Goal: Navigation & Orientation: Find specific page/section

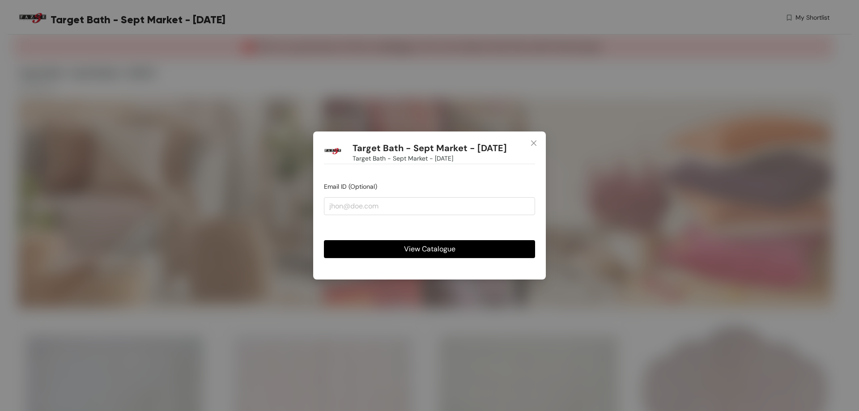
click at [415, 245] on span "View Catalogue" at bounding box center [429, 248] width 51 height 11
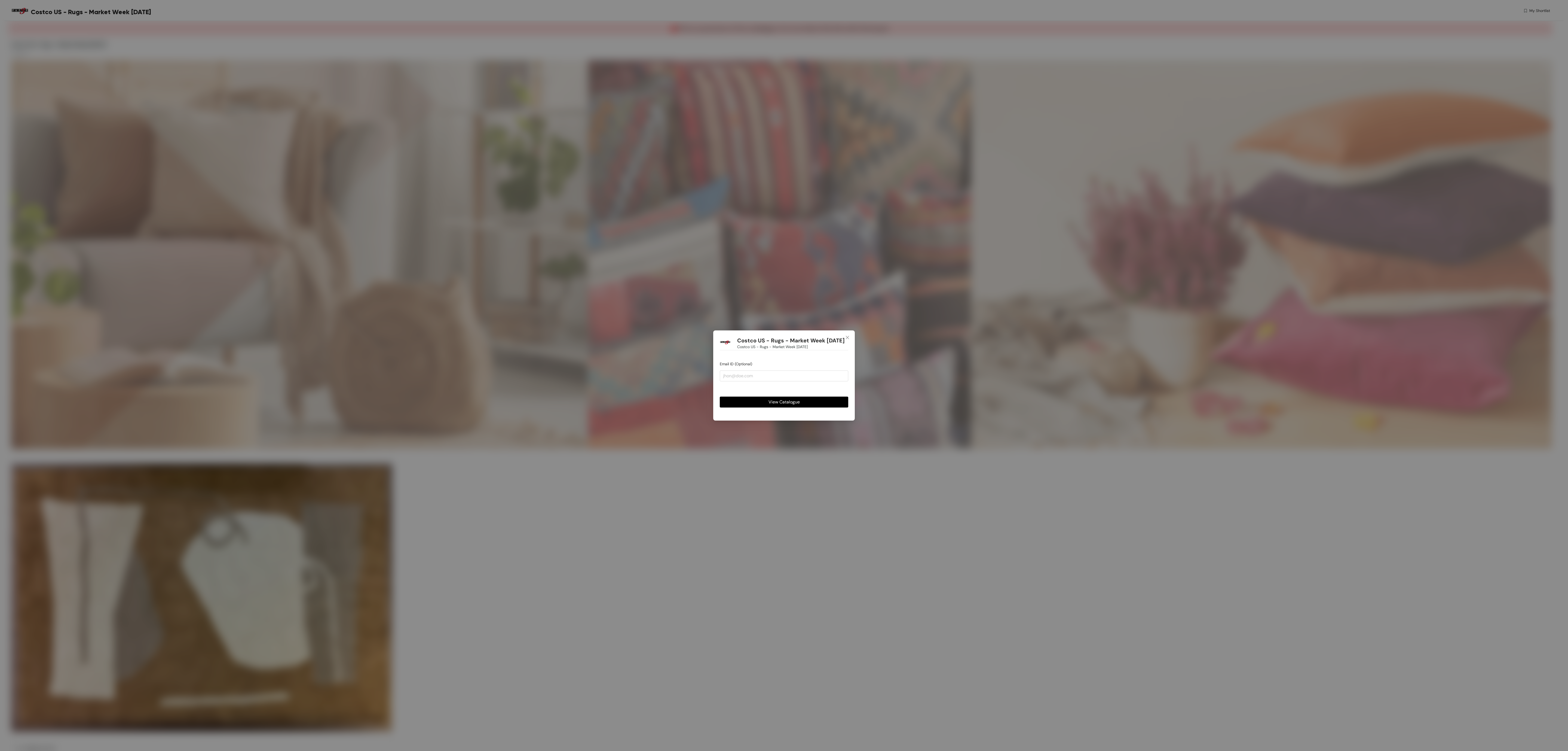
click at [792, 404] on span "View Catalogue" at bounding box center [784, 401] width 31 height 7
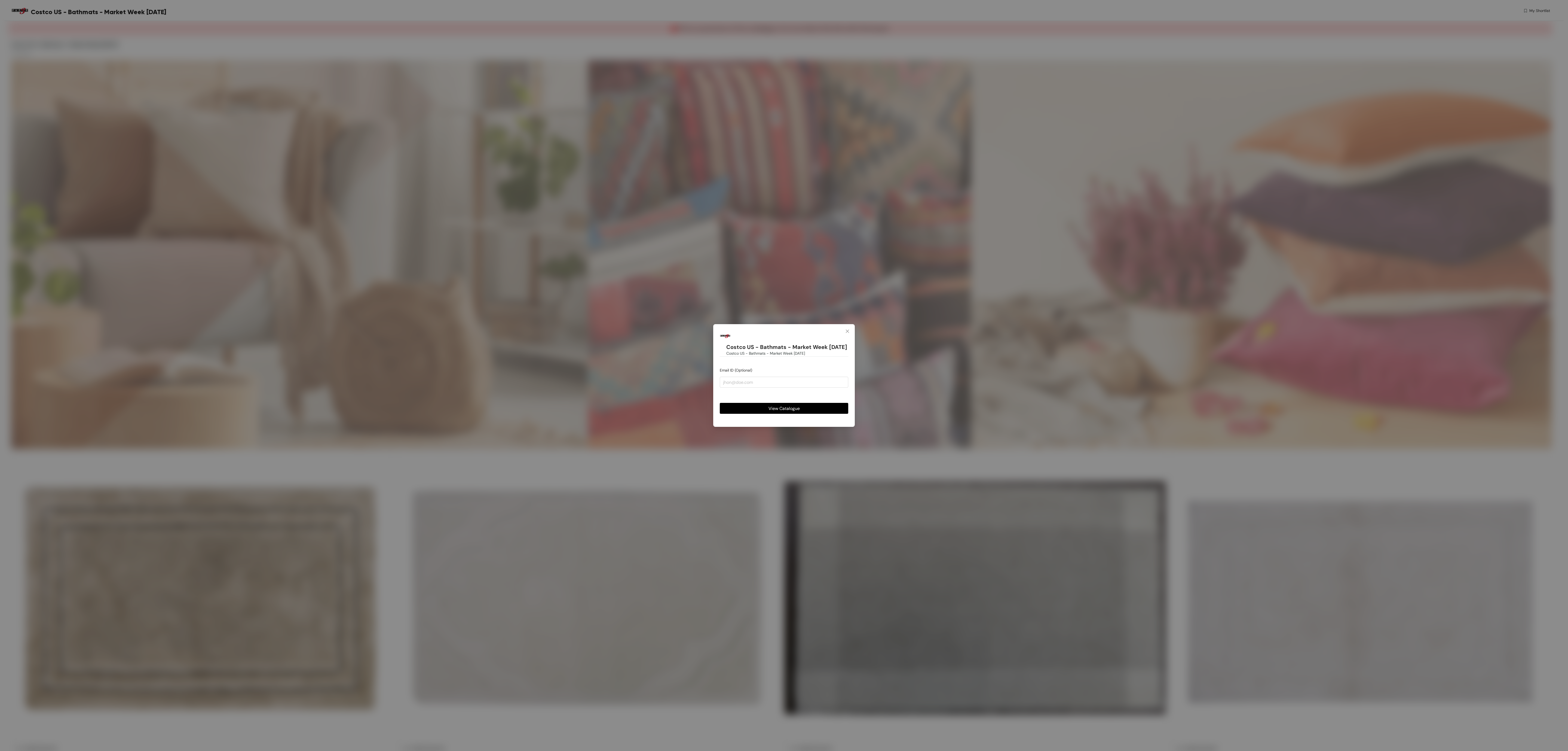
click at [825, 412] on button "View Catalogue" at bounding box center [783, 408] width 128 height 11
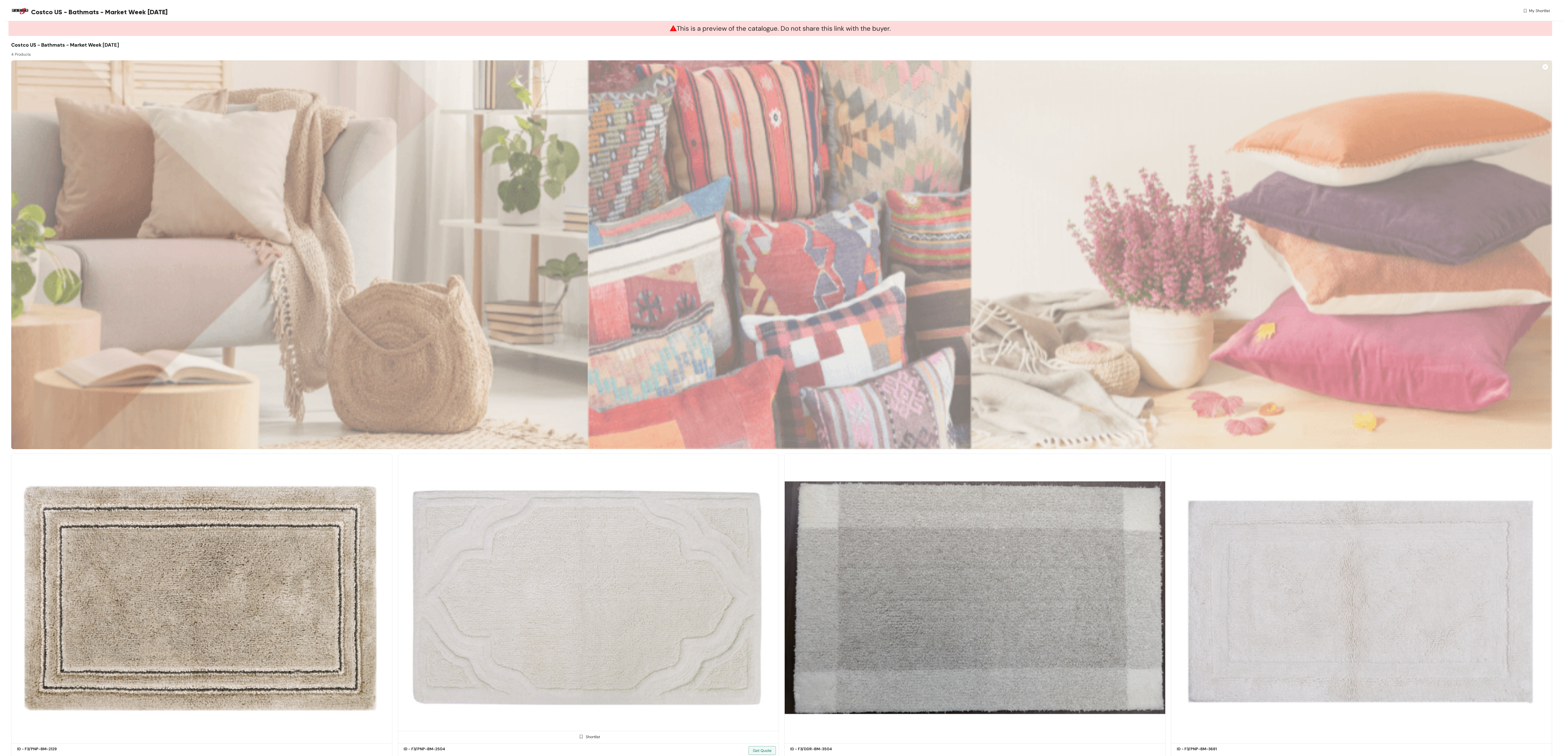
scroll to position [21, 0]
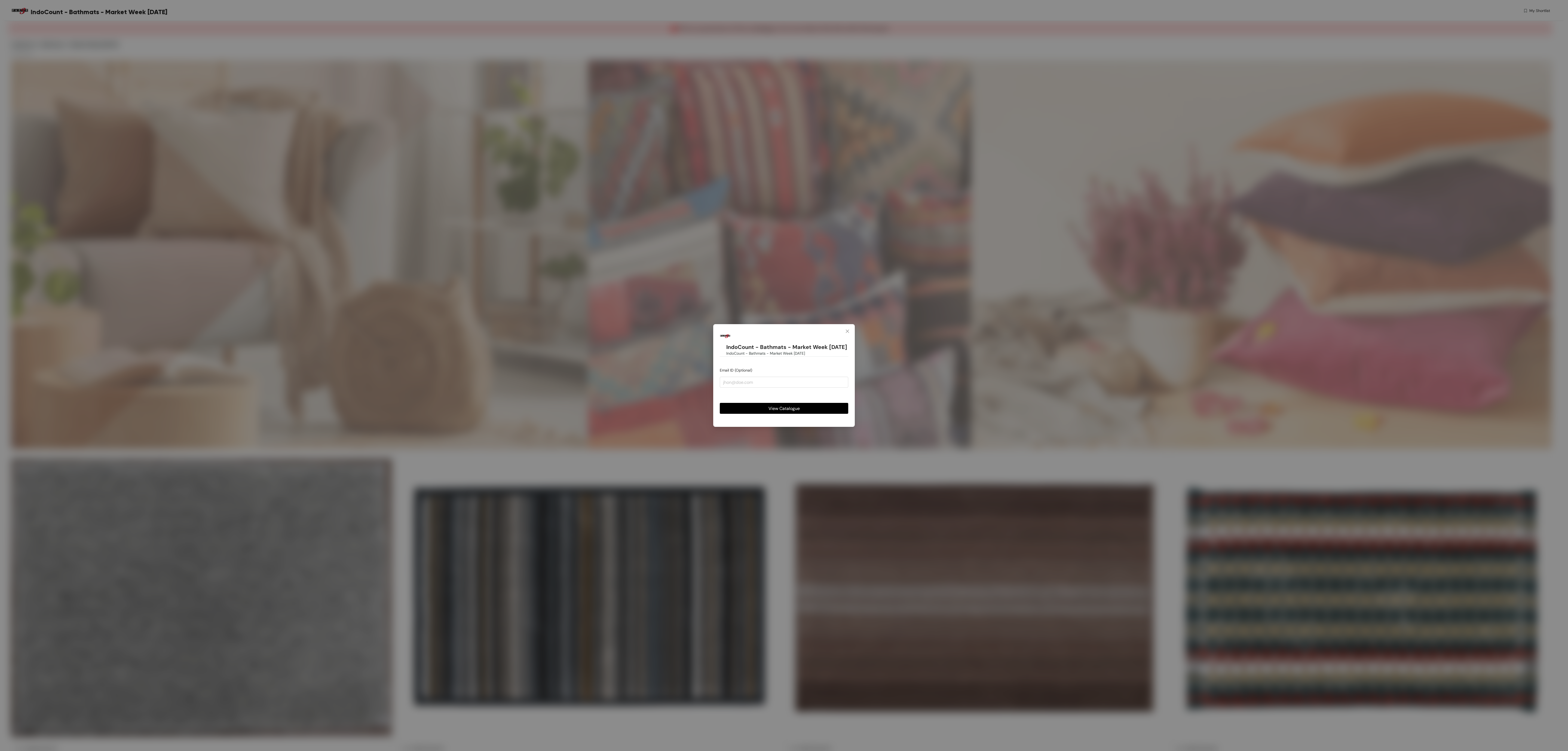
click at [803, 411] on button "View Catalogue" at bounding box center [783, 408] width 128 height 11
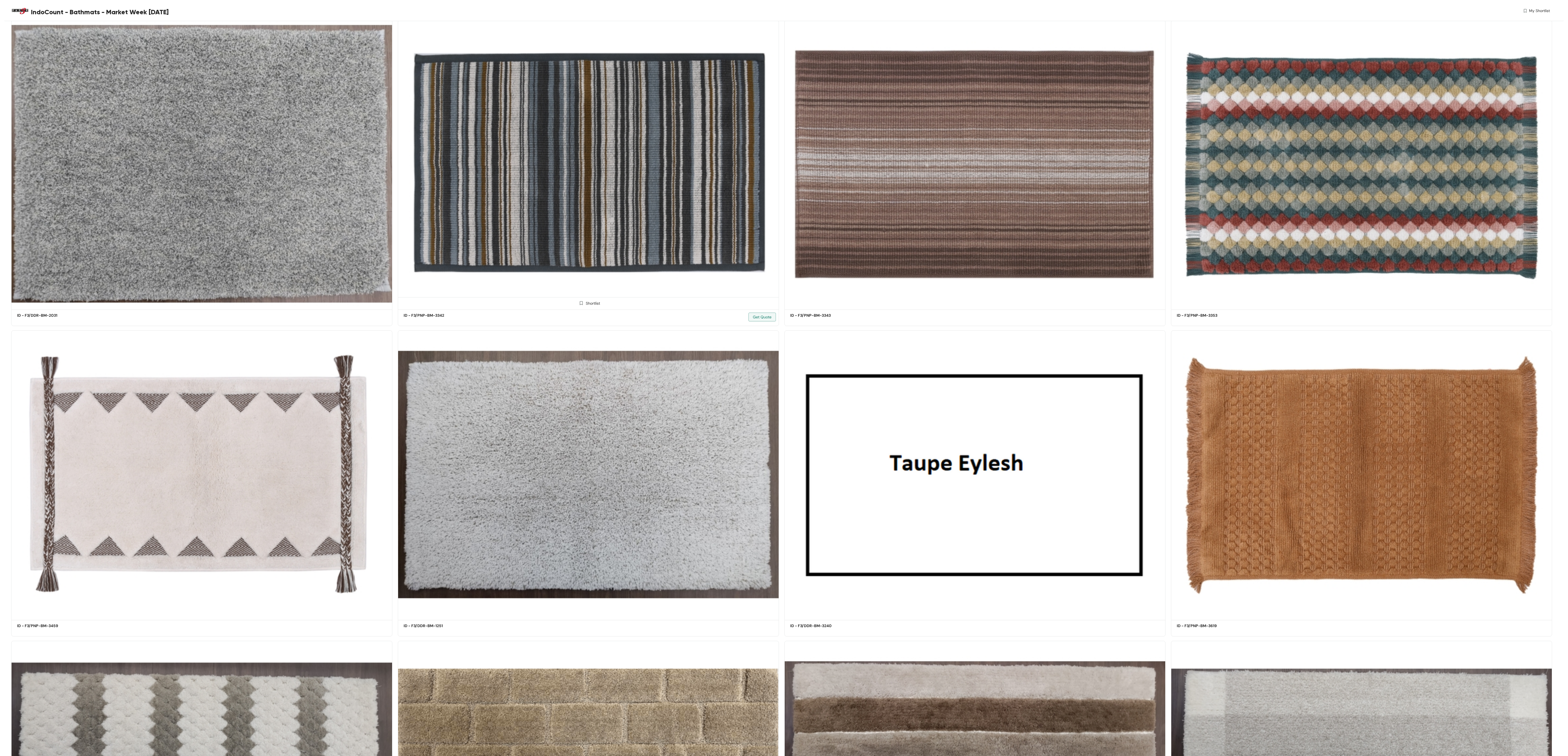
scroll to position [132, 0]
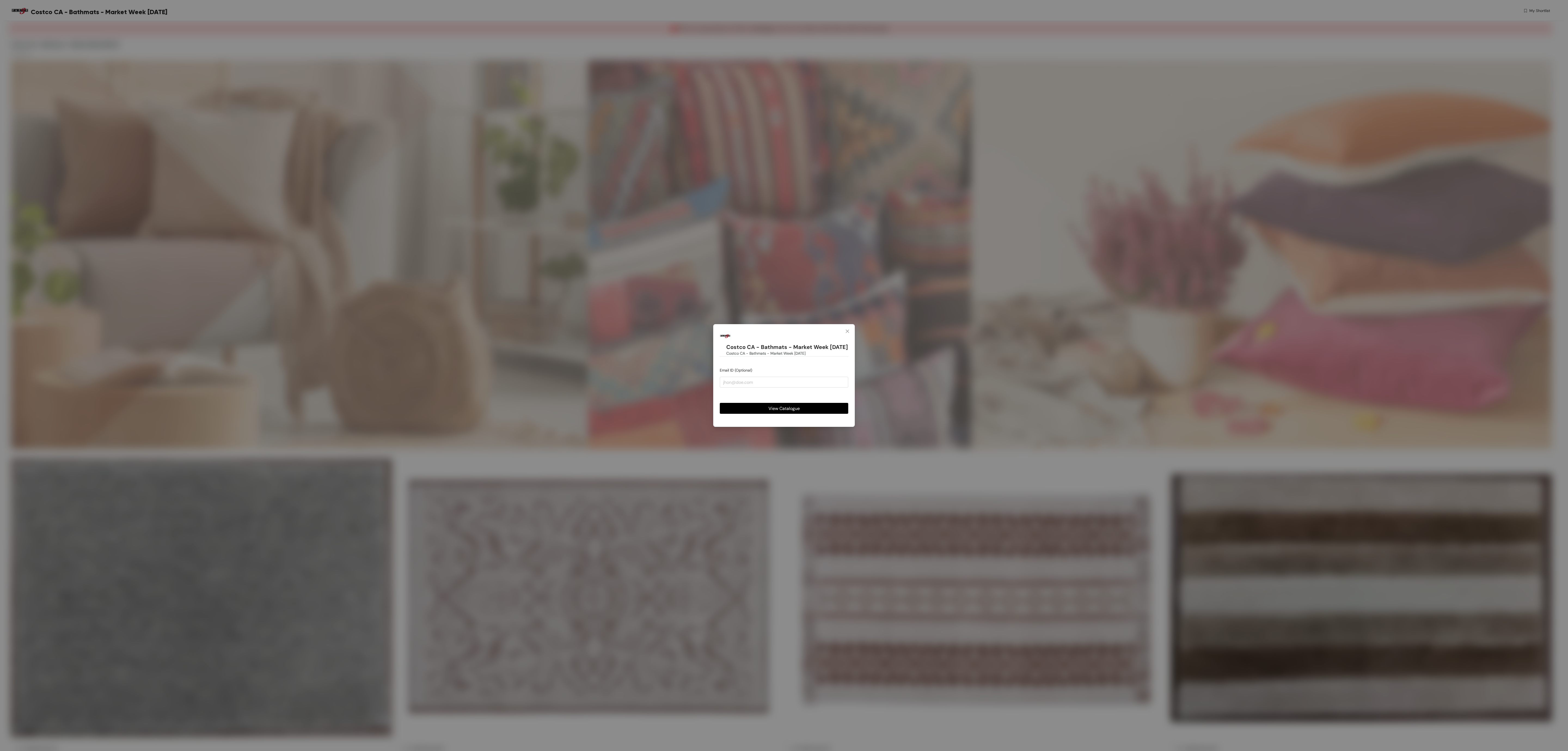
click at [821, 418] on div "Costco CA - Bathmats - Market Week 18.09.25 Costco CA - Bathmats - Market Week …" at bounding box center [784, 375] width 142 height 103
click at [823, 411] on button "View Catalogue" at bounding box center [783, 408] width 128 height 11
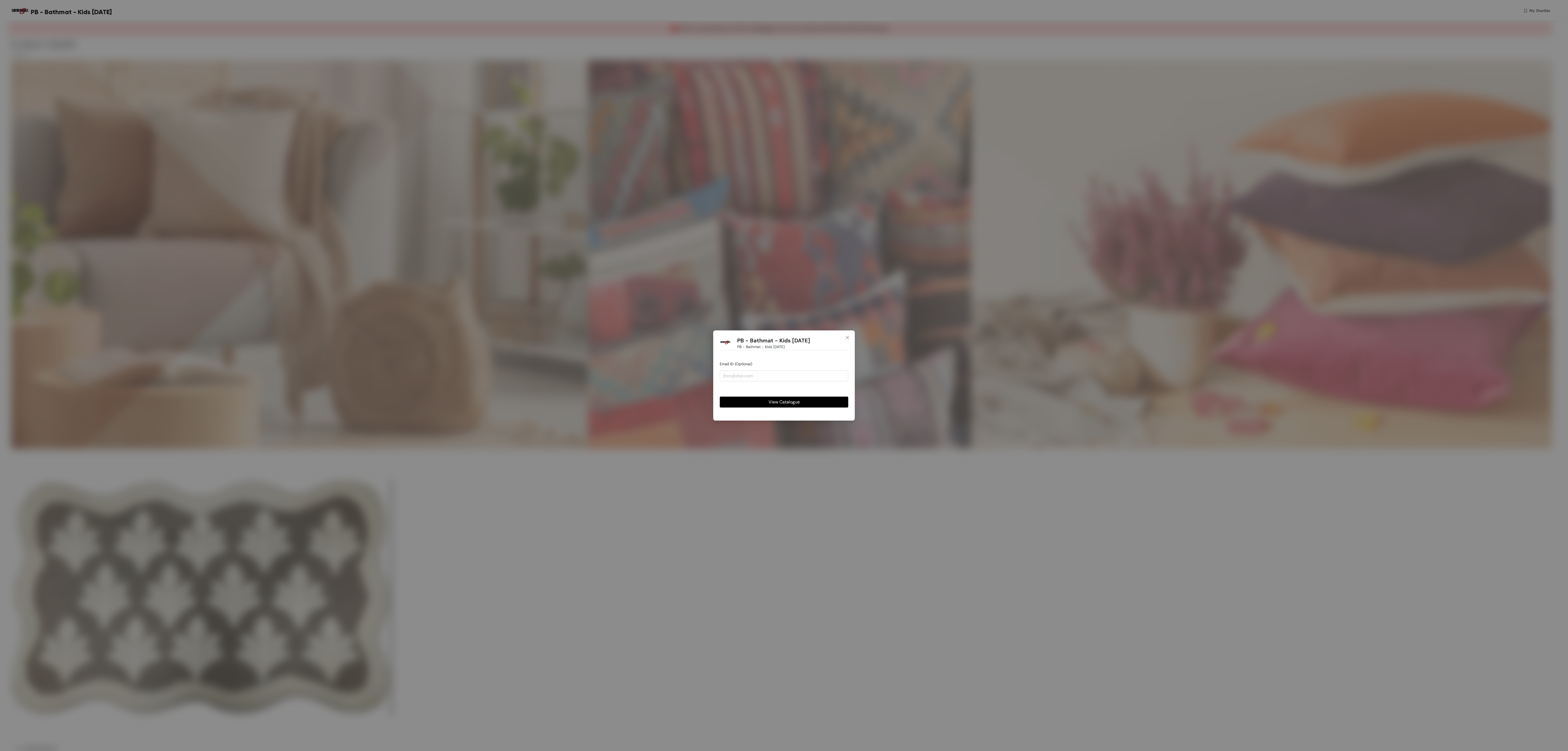
click at [796, 403] on span "View Catalogue" at bounding box center [784, 401] width 31 height 7
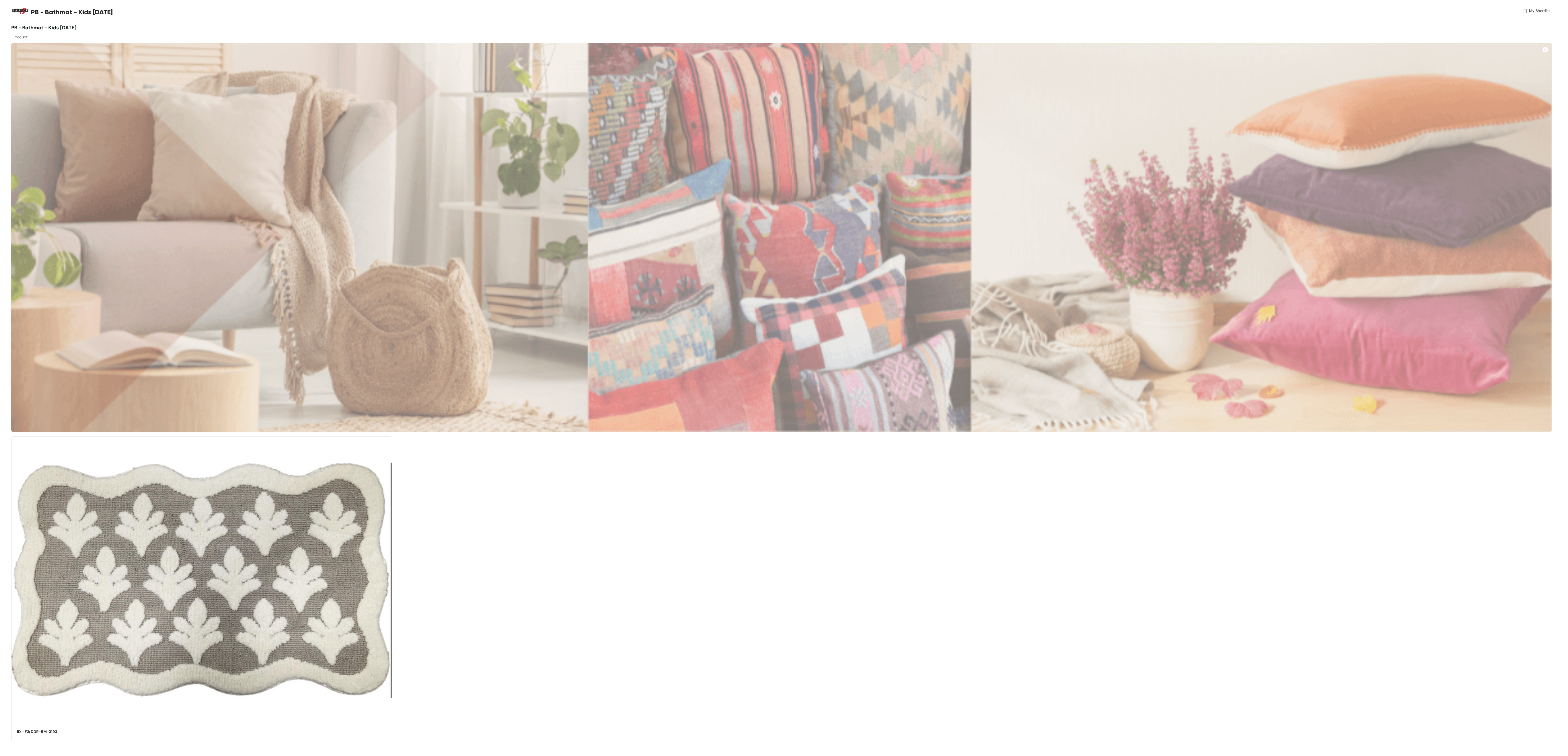
scroll to position [21, 0]
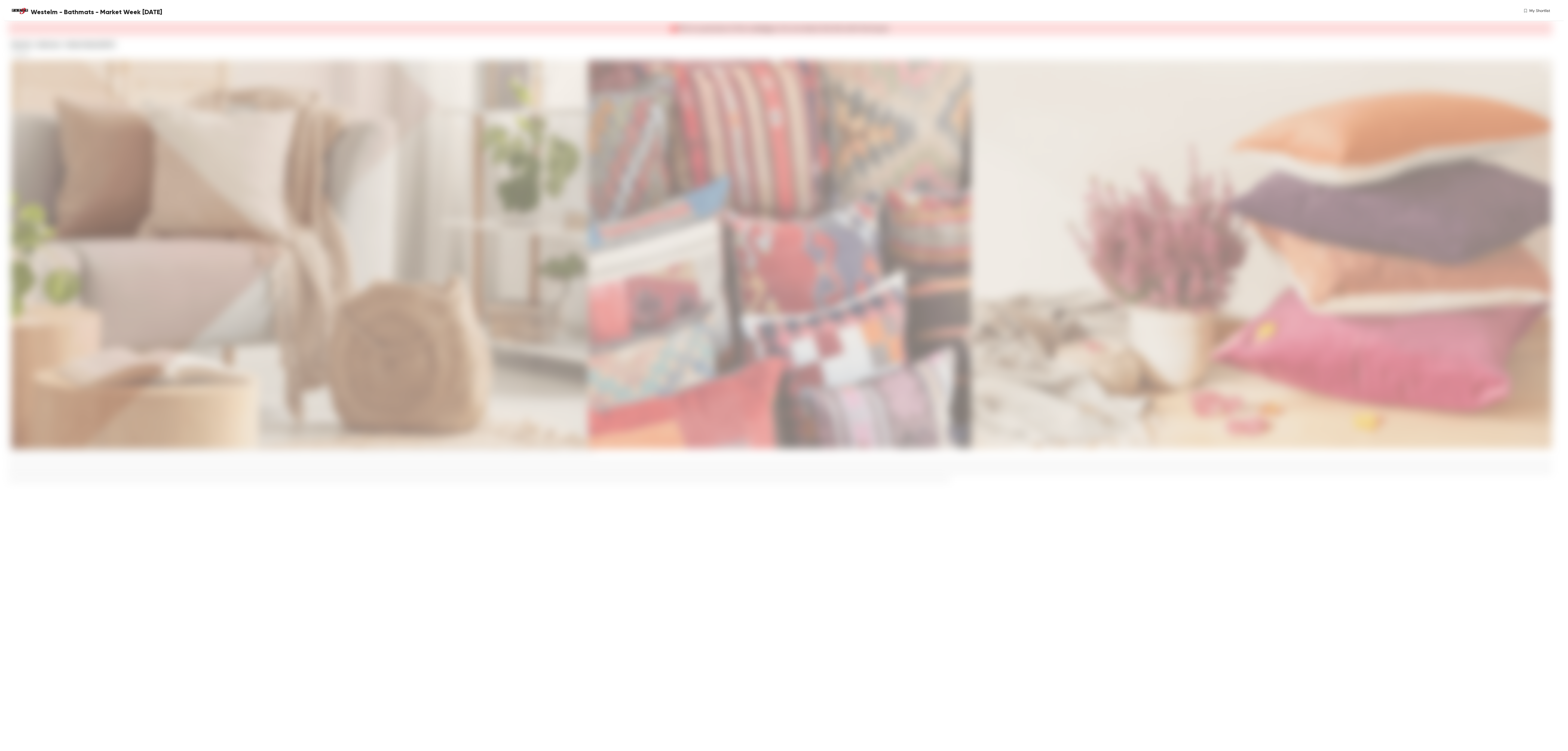
click at [1033, 560] on body "Westelm - Bathmats - Market Week [DATE] My Shortlist This is a preview of the c…" at bounding box center [784, 375] width 1568 height 751
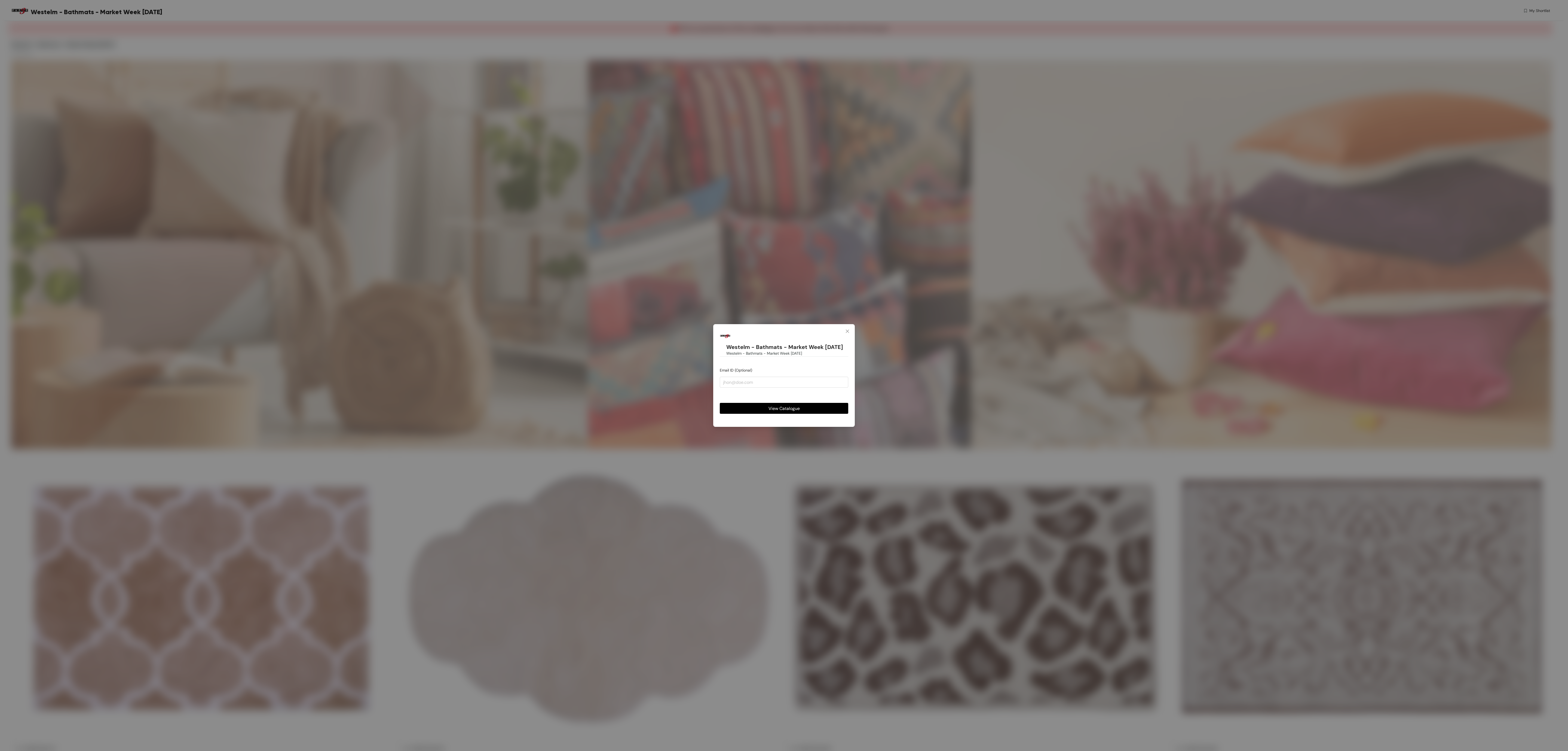
click at [749, 409] on button "View Catalogue" at bounding box center [783, 408] width 128 height 11
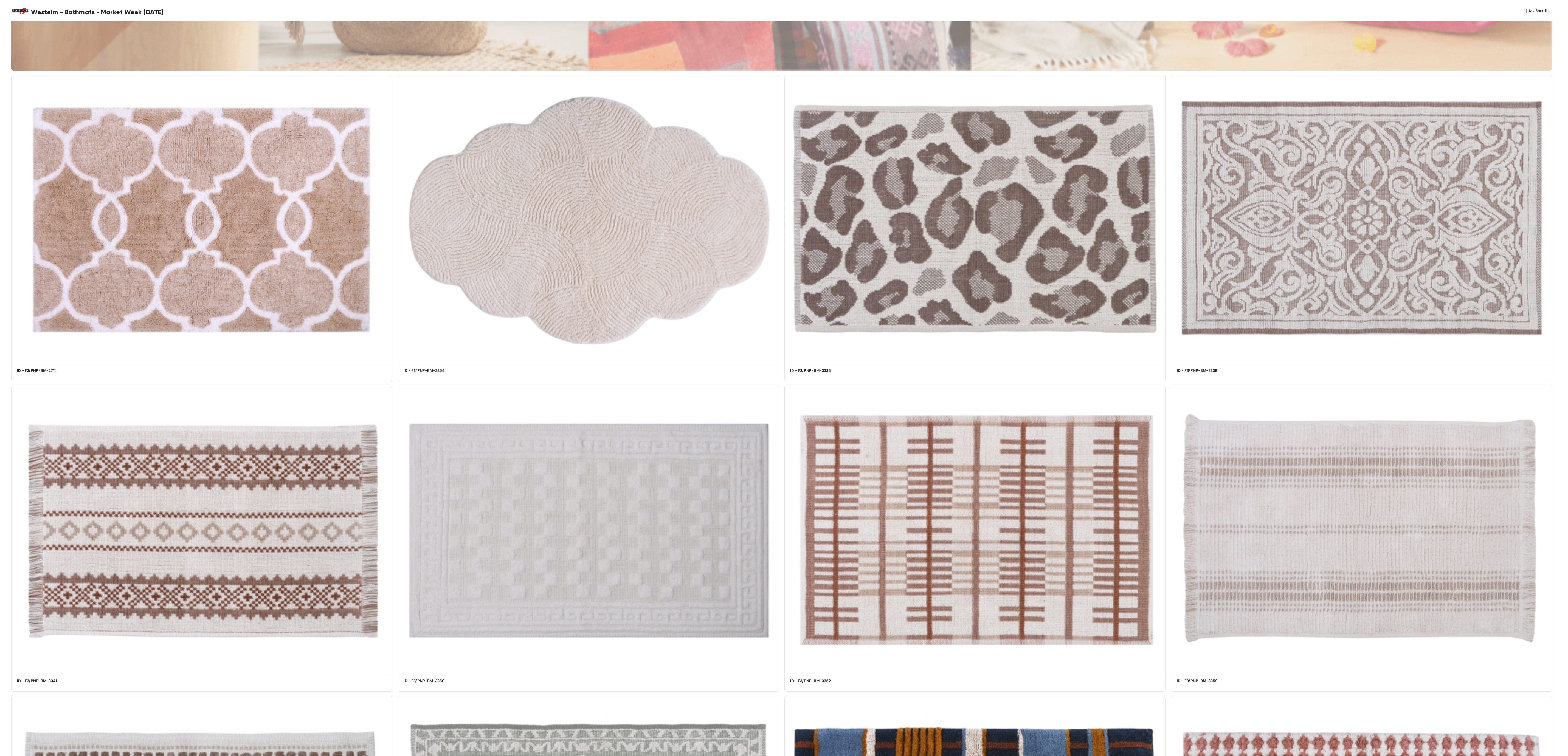
scroll to position [279, 0]
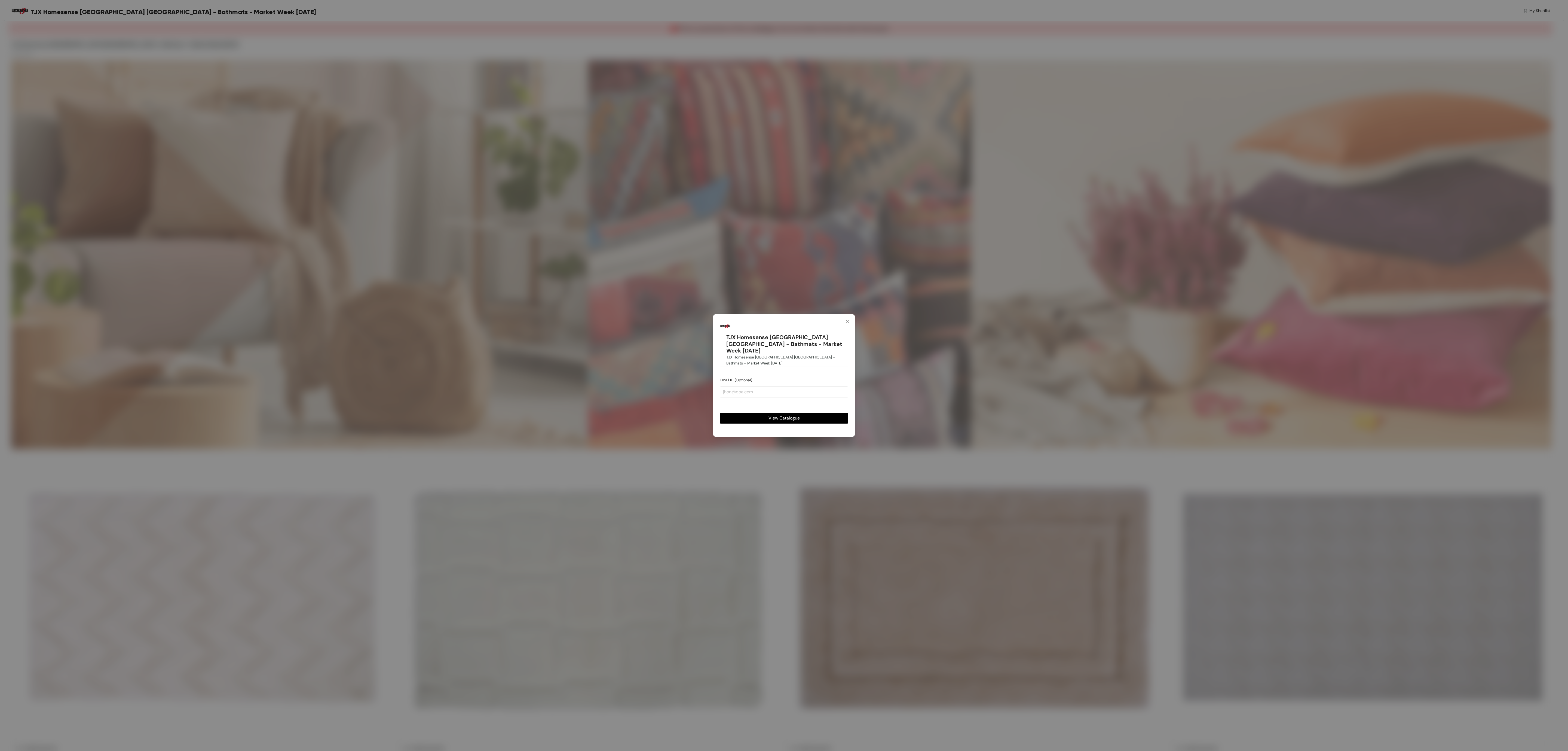
click at [738, 413] on button "View Catalogue" at bounding box center [783, 418] width 128 height 11
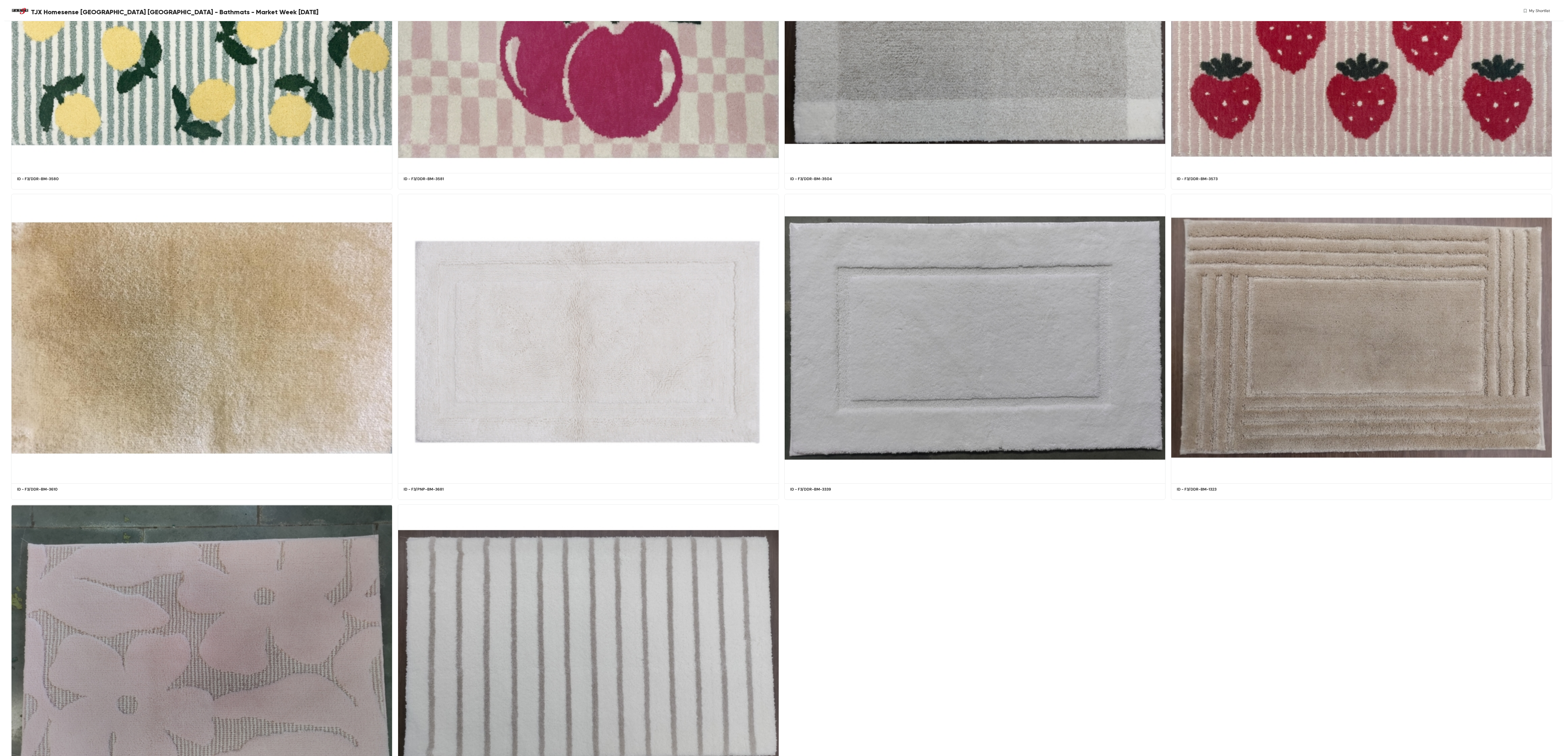
scroll to position [1888, 0]
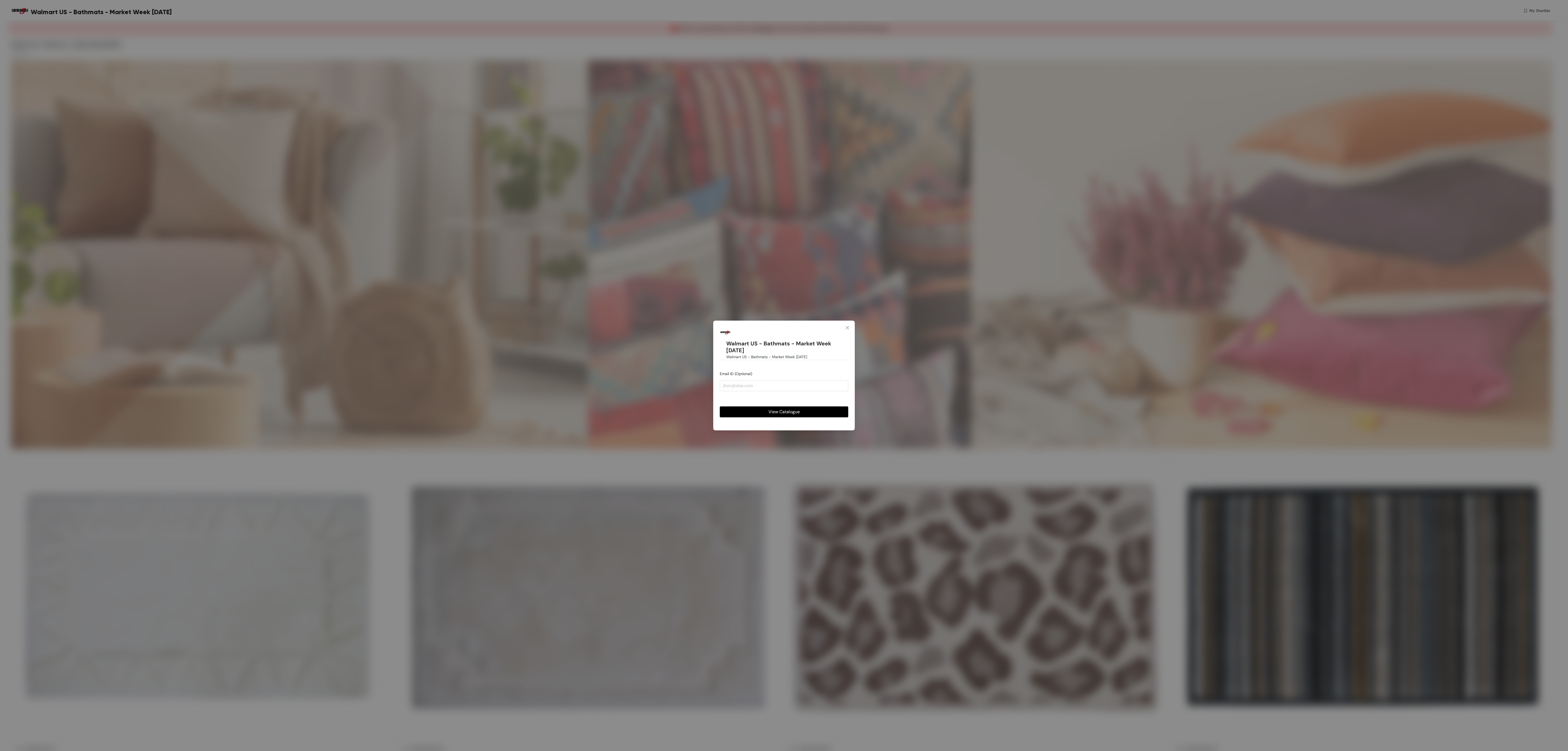
click at [760, 404] on div "View Catalogue" at bounding box center [783, 407] width 128 height 19
click at [760, 407] on button "View Catalogue" at bounding box center [783, 412] width 128 height 11
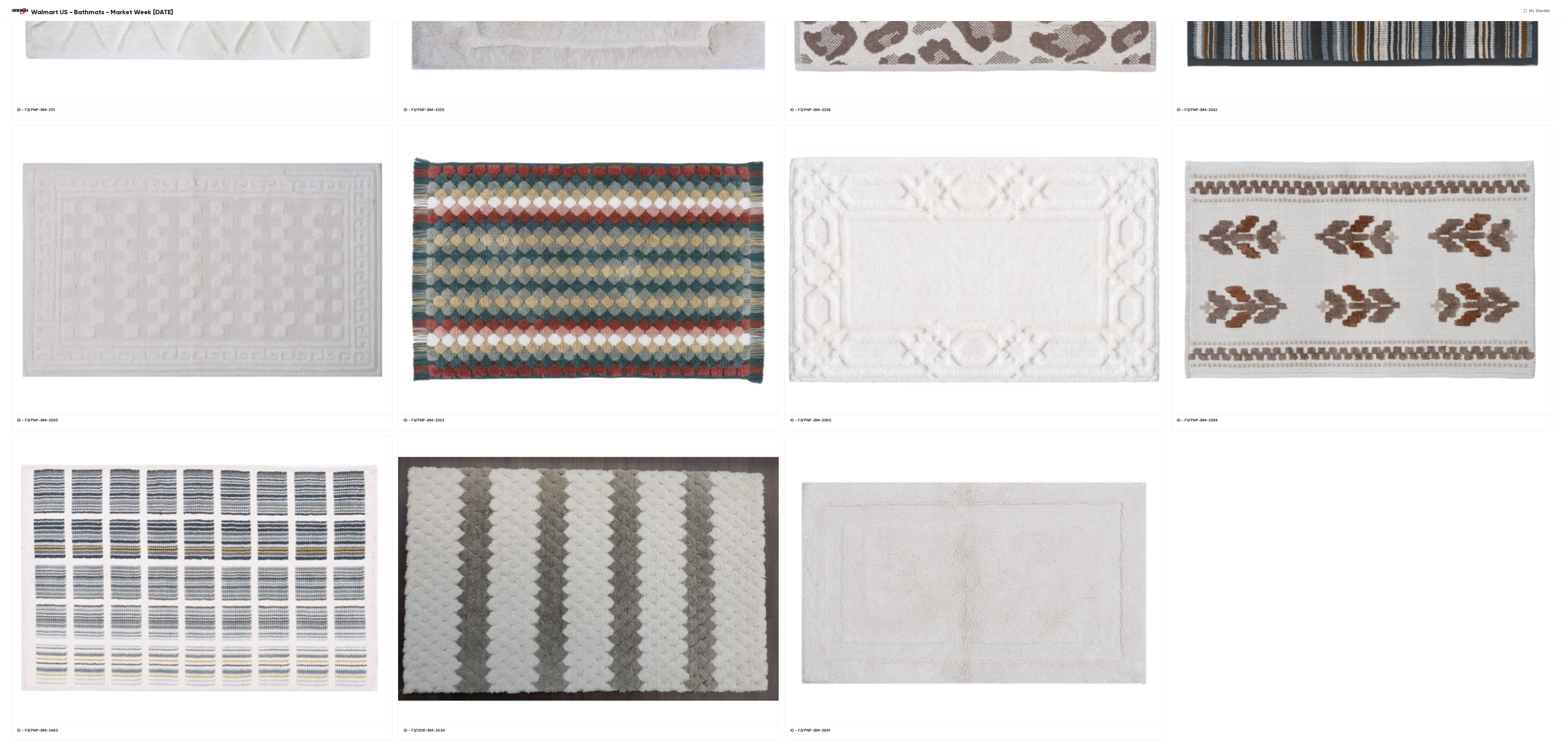
scroll to position [644, 0]
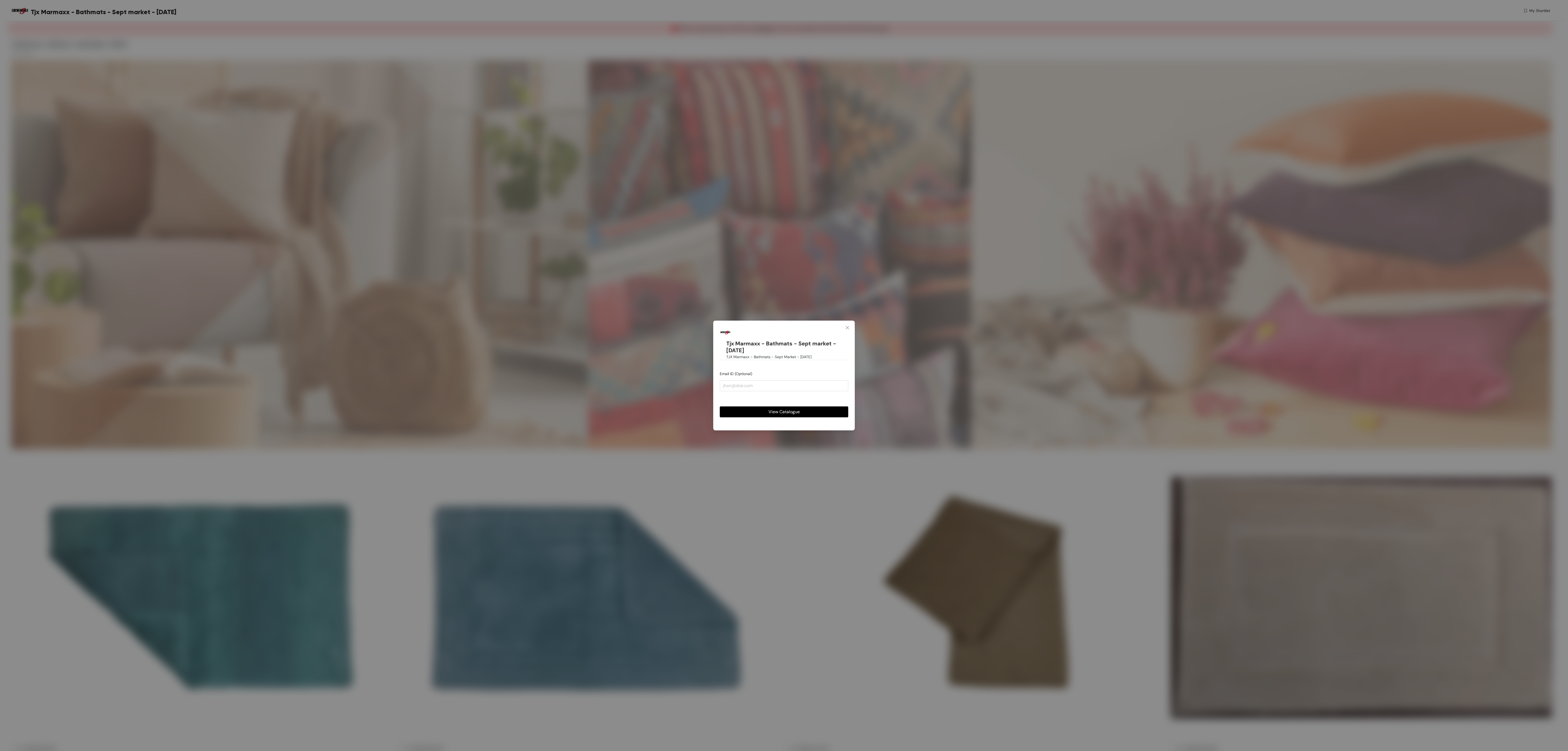
click at [808, 411] on button "View Catalogue" at bounding box center [783, 412] width 128 height 11
